Goal: Task Accomplishment & Management: Manage account settings

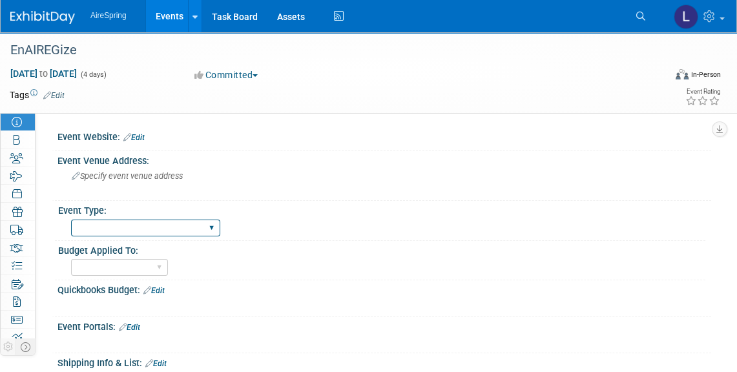
click at [206, 226] on select "AireSpring Event AireSpring Internal Partner Event Training Tradeshow - Exhibit…" at bounding box center [145, 227] width 149 height 17
select select "AireSpring Internal"
click at [71, 219] on select "AireSpring Event AireSpring Internal Partner Event Training Tradeshow - Exhibit…" at bounding box center [145, 227] width 149 height 17
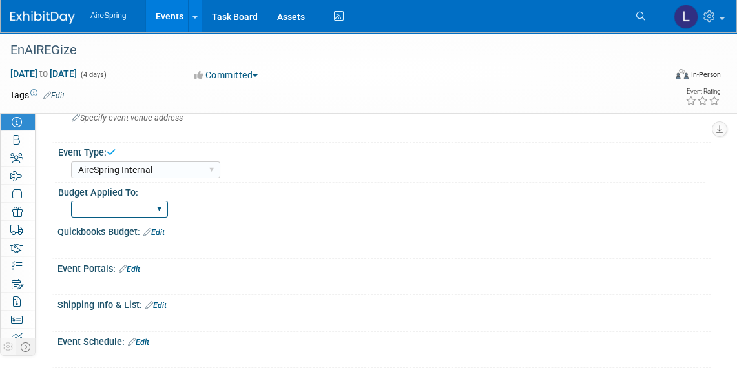
click at [158, 211] on select "Marketing Sales Operations Customer" at bounding box center [119, 209] width 97 height 17
select select "Operations"
click at [71, 201] on select "Marketing Sales Operations Customer" at bounding box center [119, 209] width 97 height 17
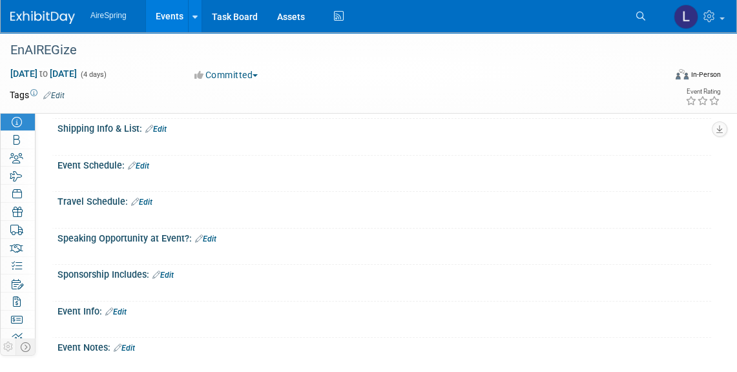
scroll to position [458, 0]
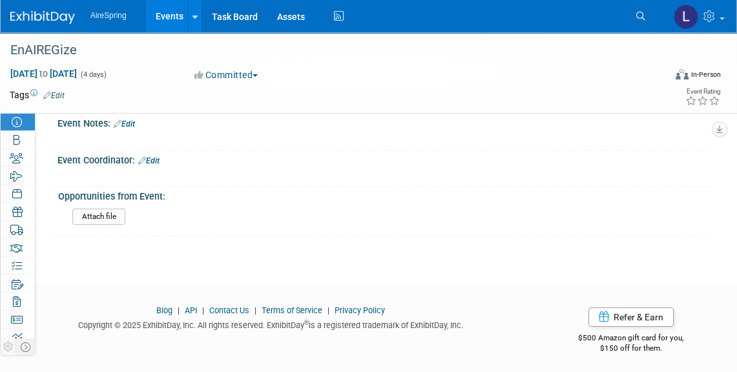
drag, startPoint x: 465, startPoint y: 15, endPoint x: 523, endPoint y: 15, distance: 58.1
click at [523, 15] on div "AireSpring Events Add Event Bulk Upload Events Shareable Event Boards Recently …" at bounding box center [360, 16] width 700 height 32
drag, startPoint x: 449, startPoint y: 7, endPoint x: 515, endPoint y: 10, distance: 65.9
click at [515, 10] on div "AireSpring Events Add Event Bulk Upload Events Shareable Event Boards Recently …" at bounding box center [360, 16] width 700 height 32
click at [76, 45] on div "EnAIREGize" at bounding box center [328, 50] width 645 height 23
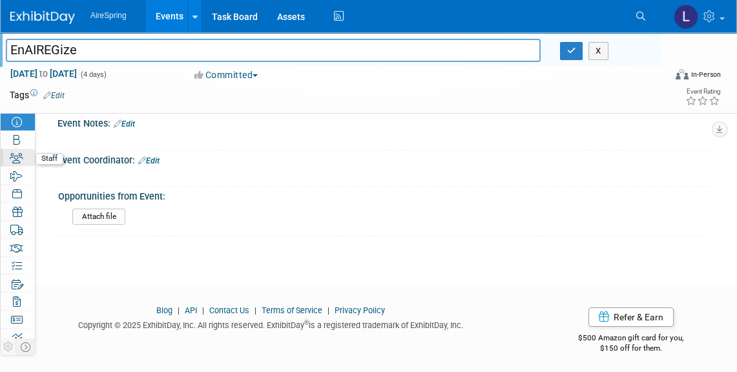
click at [15, 153] on icon at bounding box center [17, 158] width 14 height 10
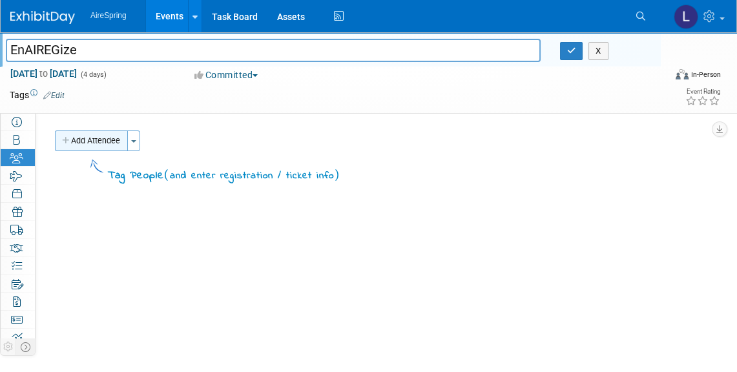
click at [74, 140] on button "Add Attendee" at bounding box center [91, 140] width 73 height 21
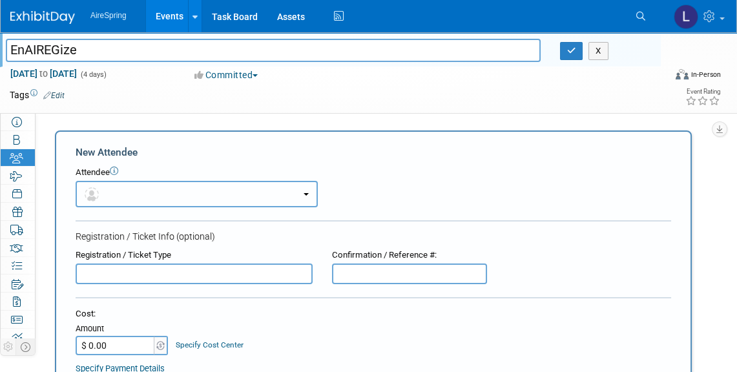
click at [203, 193] on button "button" at bounding box center [197, 194] width 242 height 26
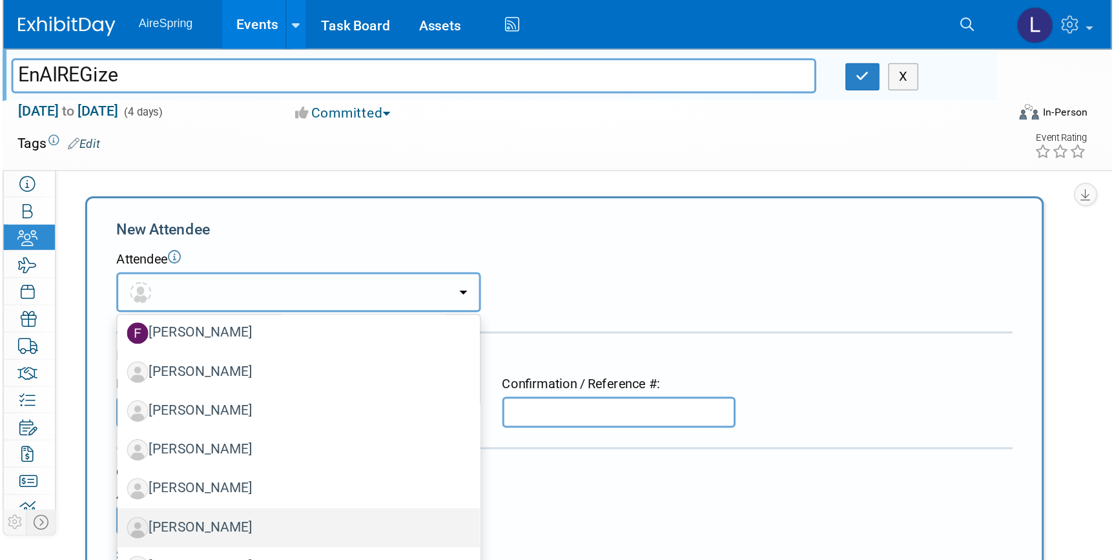
scroll to position [762, 0]
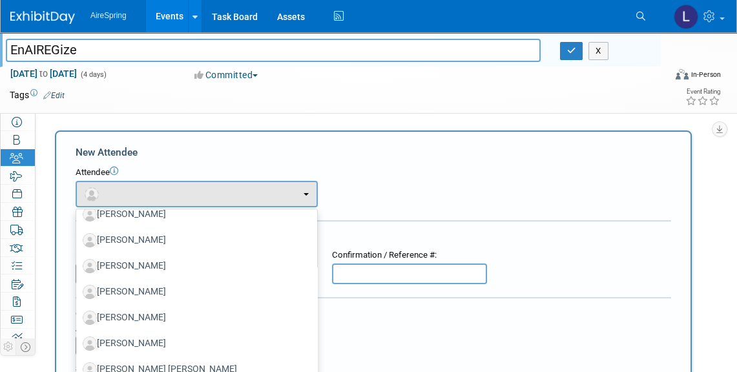
click at [660, 354] on div "Cost: Amount $ 0.00 Specify Cost Center Cost Center -- Not Specified --" at bounding box center [373, 331] width 595 height 47
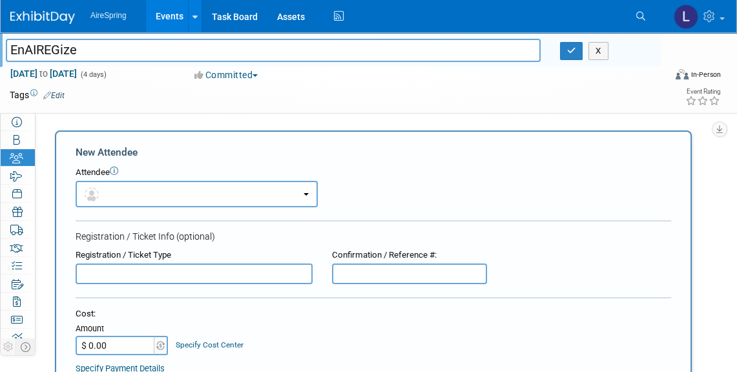
drag, startPoint x: 507, startPoint y: 13, endPoint x: 567, endPoint y: 32, distance: 62.3
click at [567, 32] on div "AireSpring Events Add Event Bulk Upload Events Shareable Event Boards Recently …" at bounding box center [360, 16] width 700 height 32
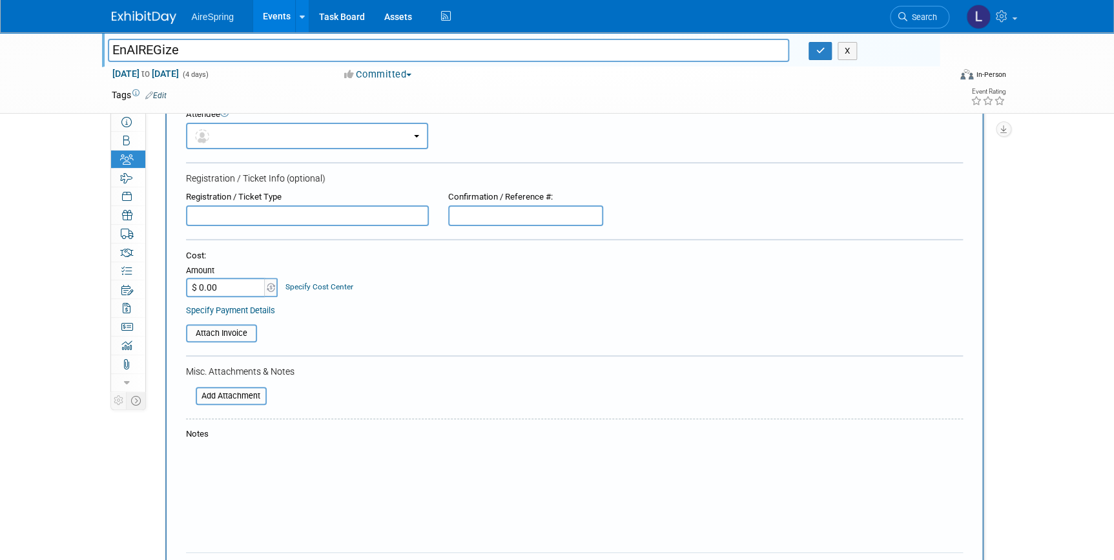
scroll to position [0, 0]
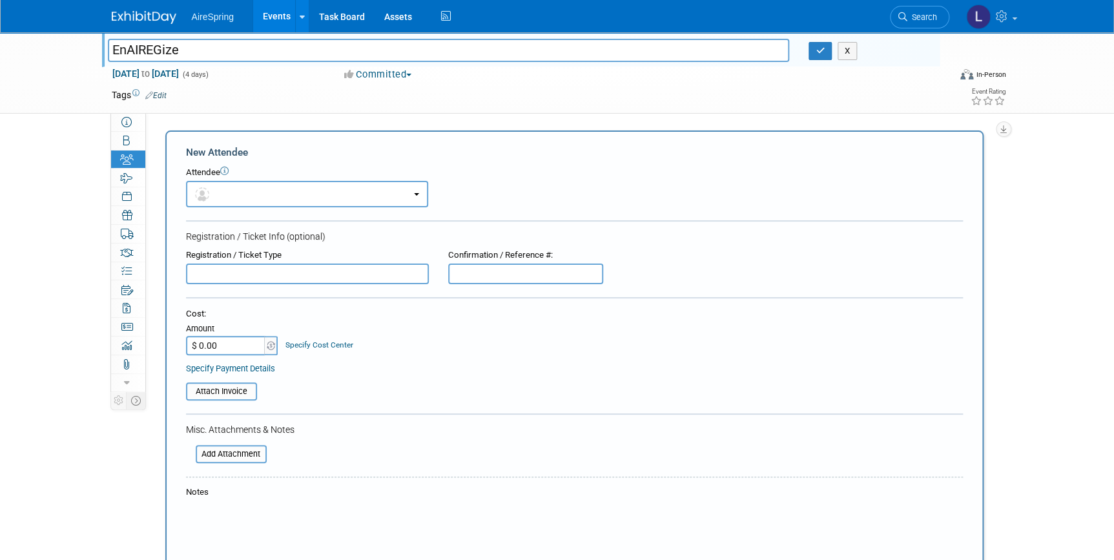
click at [136, 13] on img at bounding box center [144, 17] width 65 height 13
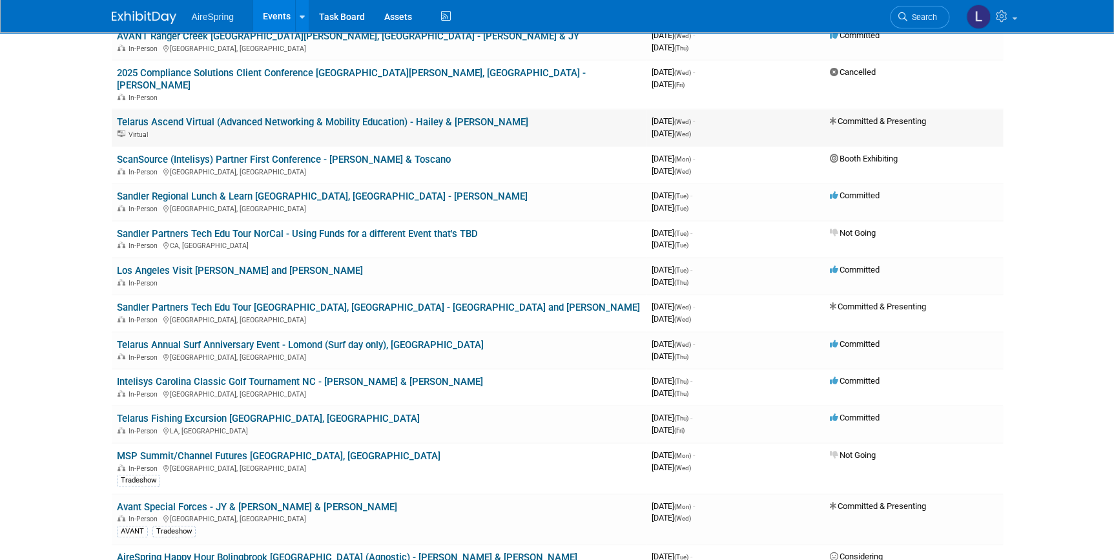
scroll to position [58, 0]
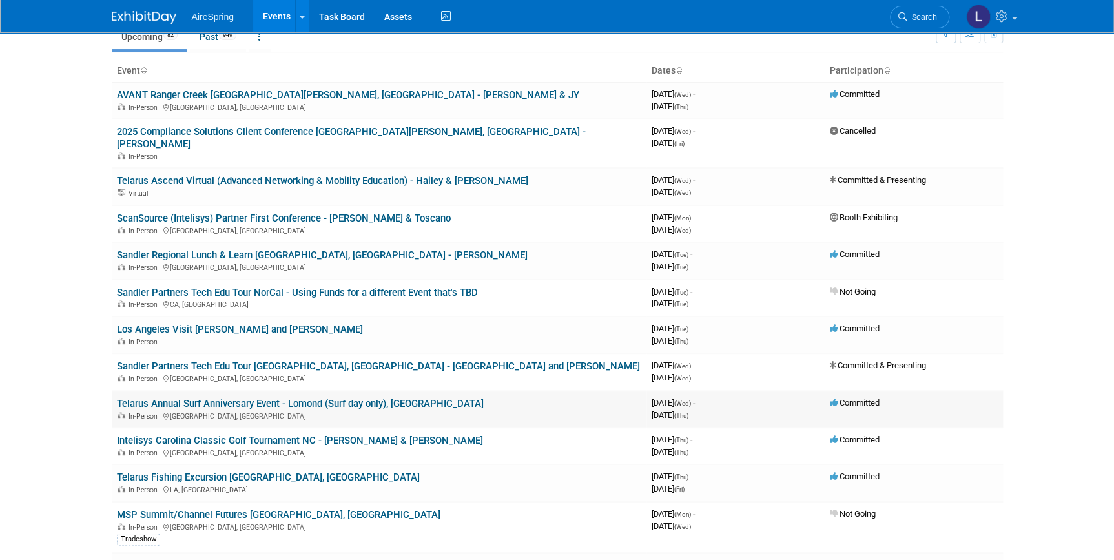
click at [316, 398] on link "Telarus Annual Surf Anniversary Event - Lomond (Surf day only), [GEOGRAPHIC_DAT…" at bounding box center [300, 404] width 367 height 12
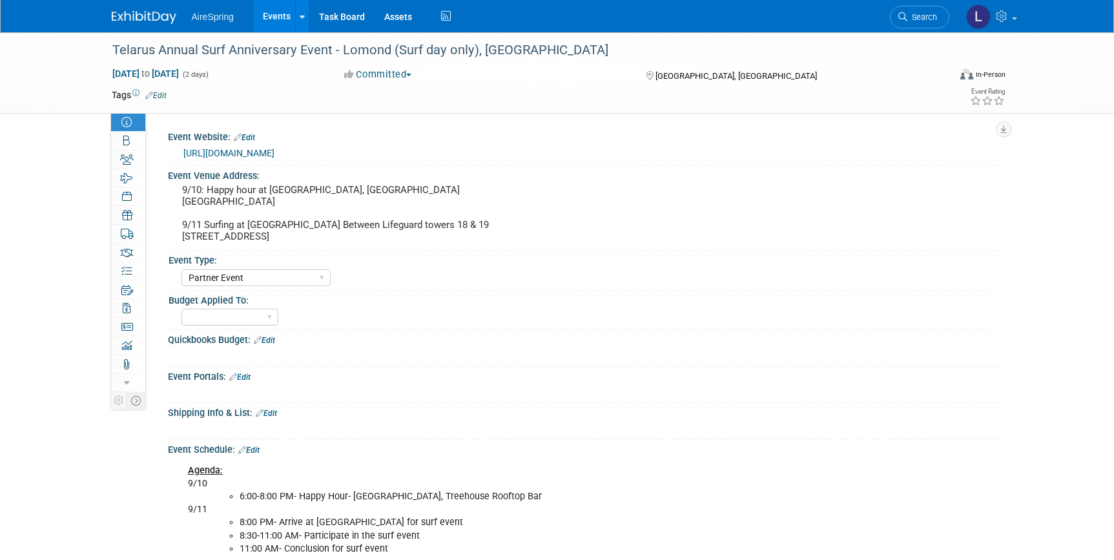
select select "Partner Event"
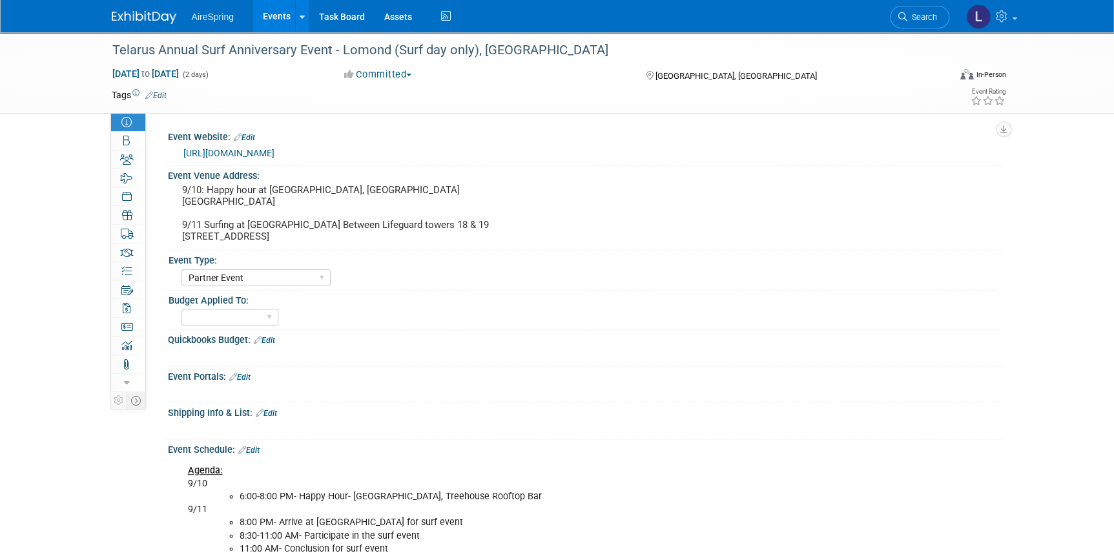
click at [156, 95] on link "Edit" at bounding box center [155, 95] width 21 height 9
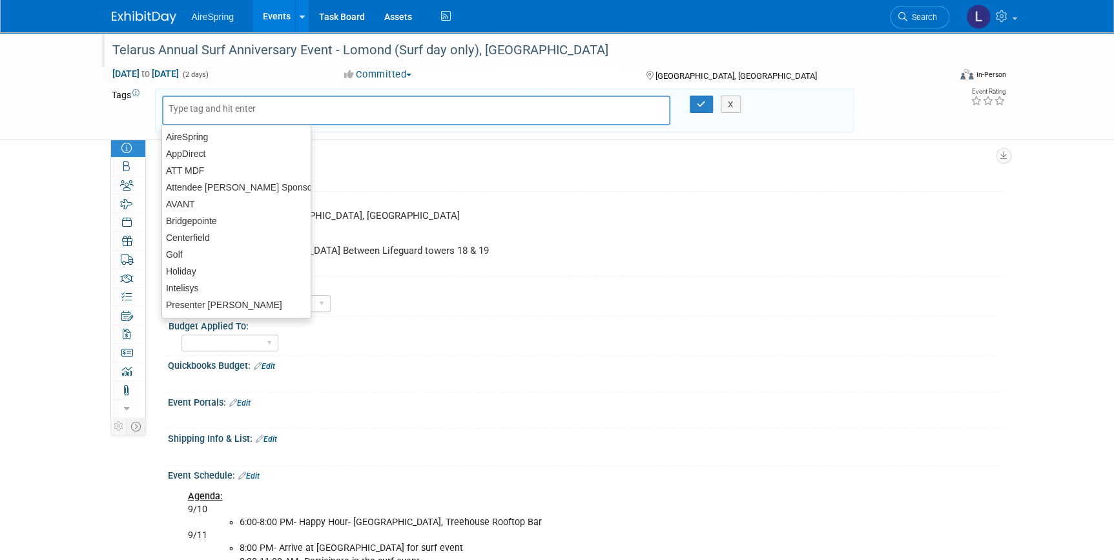
click at [122, 35] on div at bounding box center [523, 37] width 831 height 11
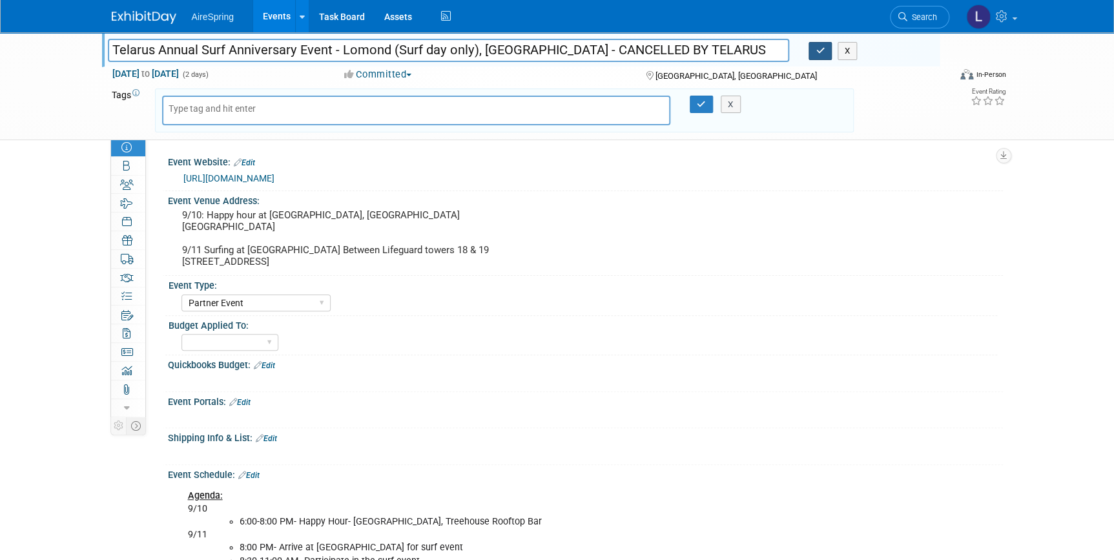
type input "Telarus Annual Surf Anniversary Event - Lomond (Surf day only), Valderrama - CA…"
click at [820, 54] on icon "button" at bounding box center [819, 50] width 9 height 8
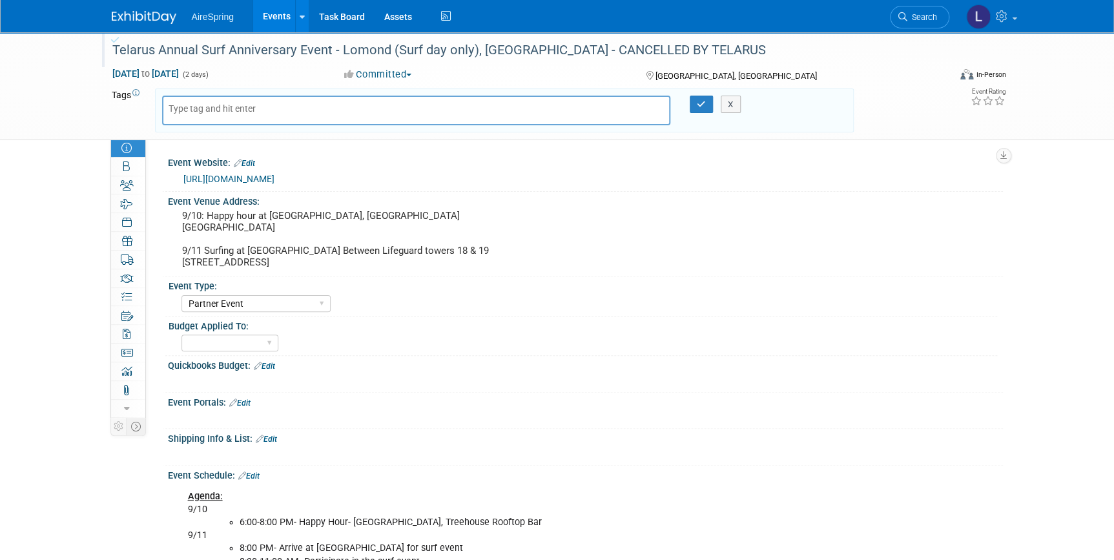
drag, startPoint x: 667, startPoint y: 209, endPoint x: 502, endPoint y: 392, distance: 245.9
